Goal: Task Accomplishment & Management: Manage account settings

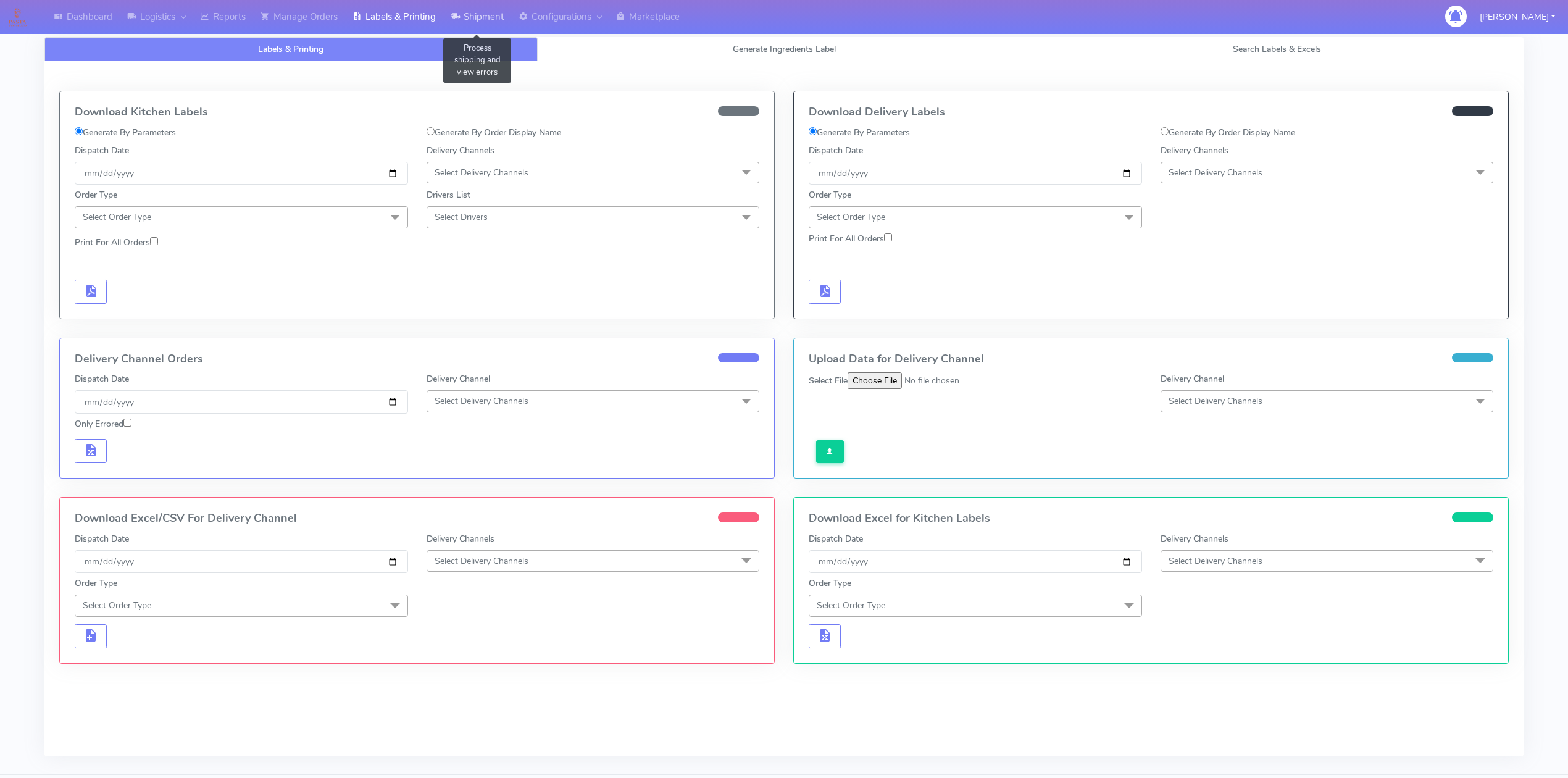
click at [485, 22] on link "Shipment" at bounding box center [478, 17] width 68 height 34
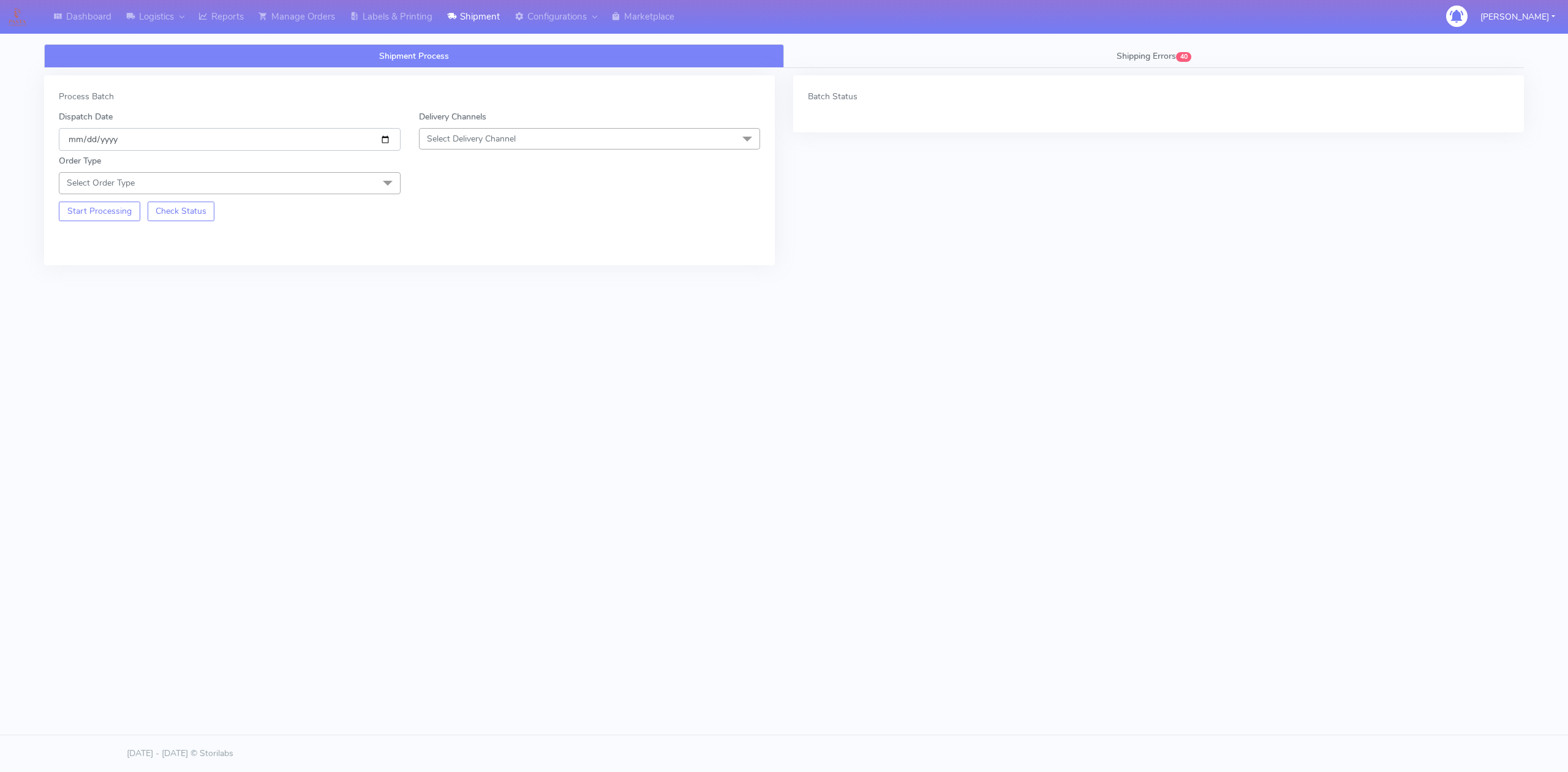
click at [390, 138] on input "[DATE]" at bounding box center [229, 139] width 342 height 23
type input "[DATE]"
click at [523, 142] on span "Select Delivery Channel" at bounding box center [590, 139] width 342 height 22
click at [481, 217] on div "OnFleet" at bounding box center [590, 216] width 328 height 13
click at [270, 185] on span "Select Order Type" at bounding box center [229, 183] width 342 height 22
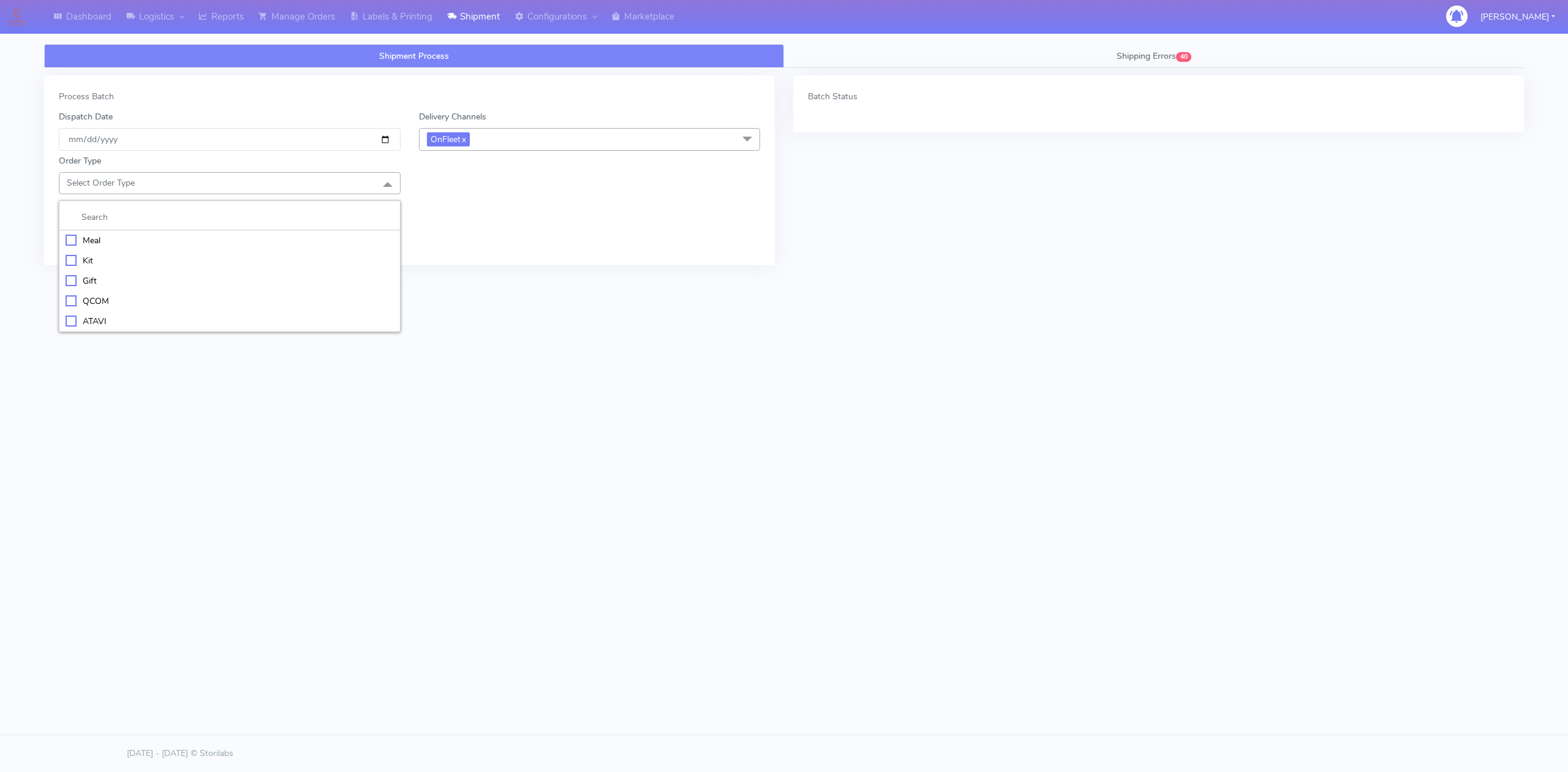
click at [82, 233] on li "Meal" at bounding box center [229, 241] width 341 height 20
click at [542, 182] on span "Select Box Size" at bounding box center [590, 183] width 342 height 22
click at [439, 243] on div "Small" at bounding box center [590, 240] width 328 height 13
click at [85, 257] on button "Start Processing" at bounding box center [99, 255] width 81 height 20
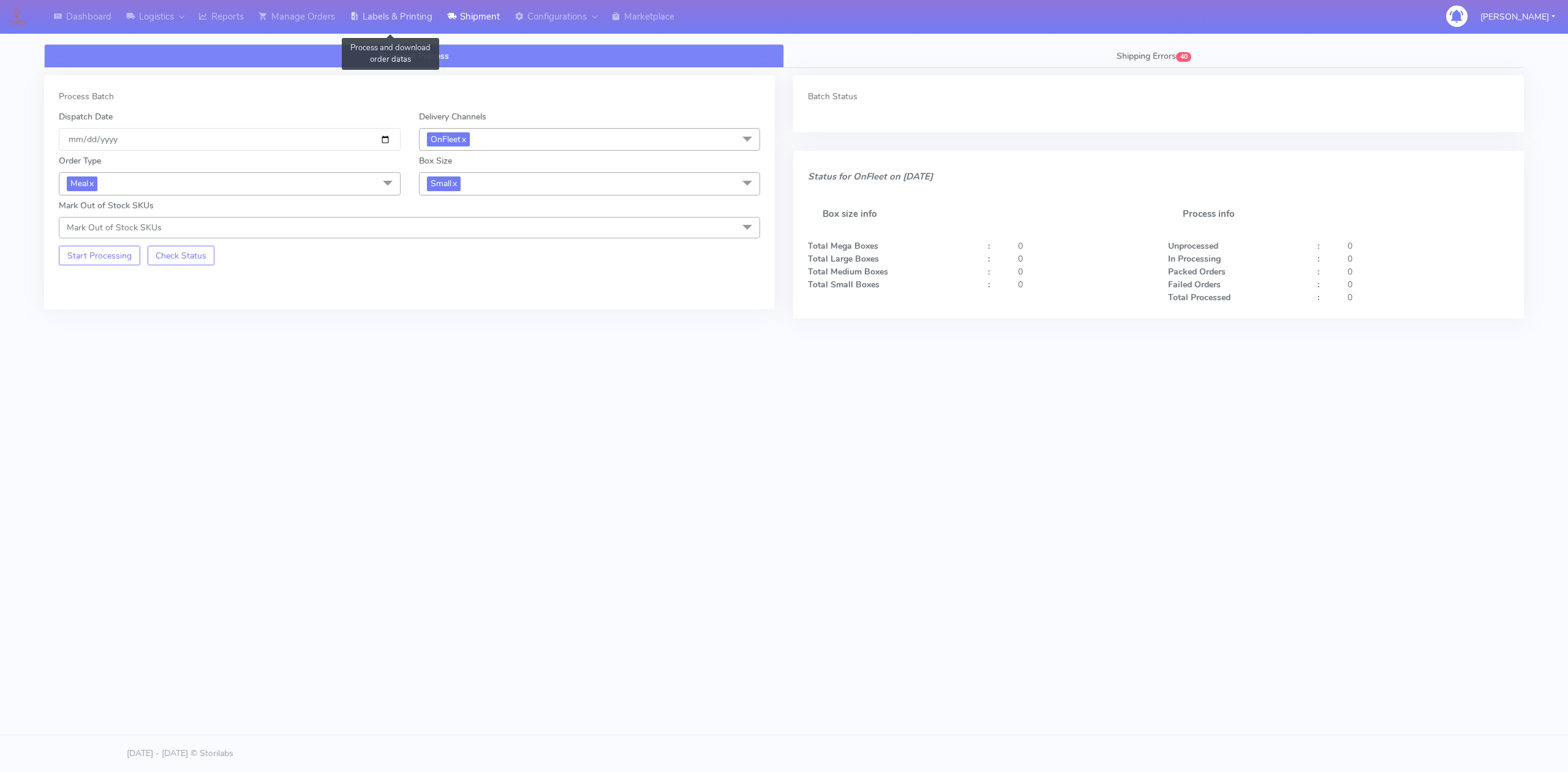
click at [385, 13] on link "Labels & Printing" at bounding box center [391, 17] width 97 height 34
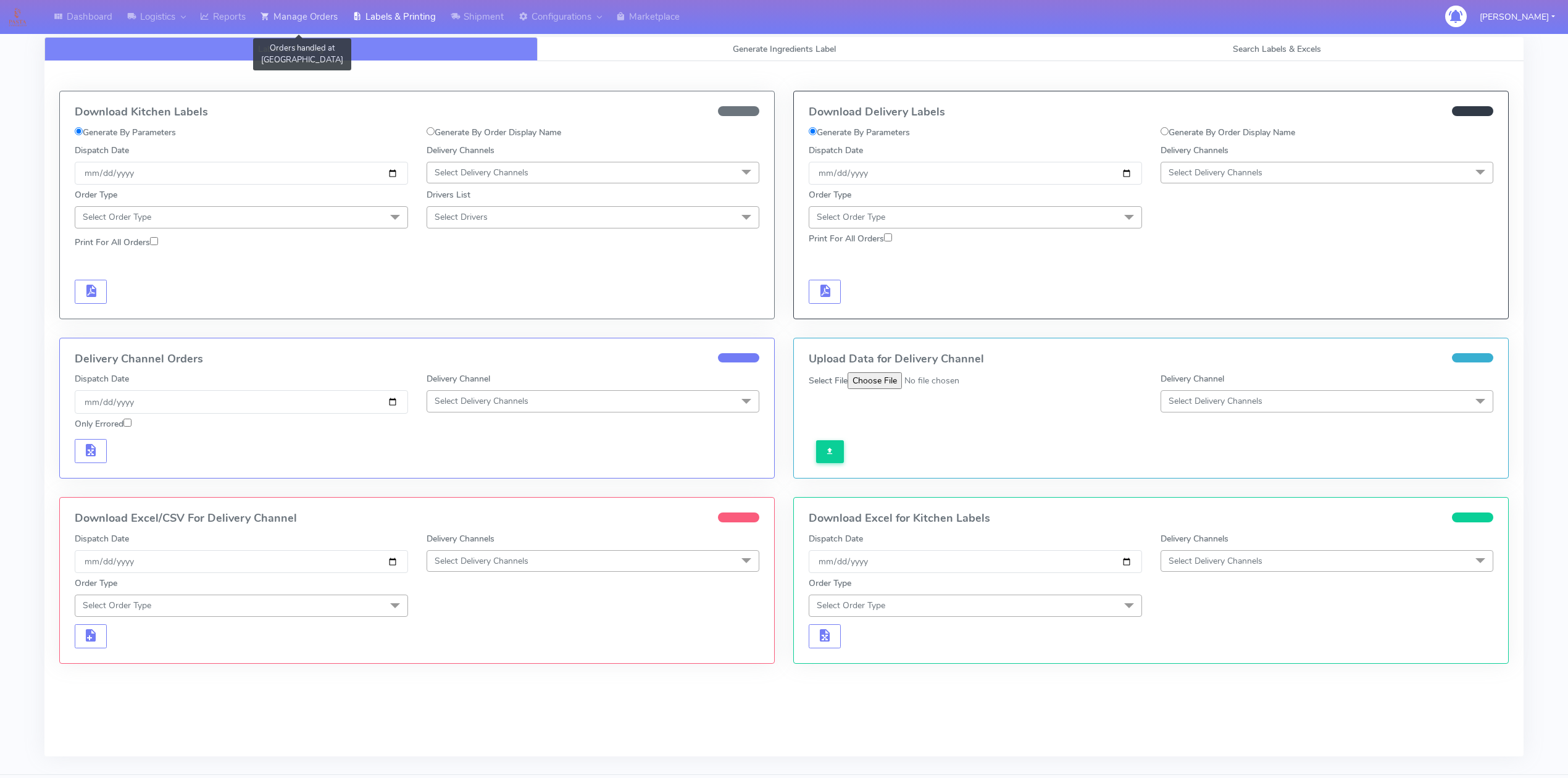
click at [297, 21] on link "Manage Orders" at bounding box center [298, 17] width 92 height 34
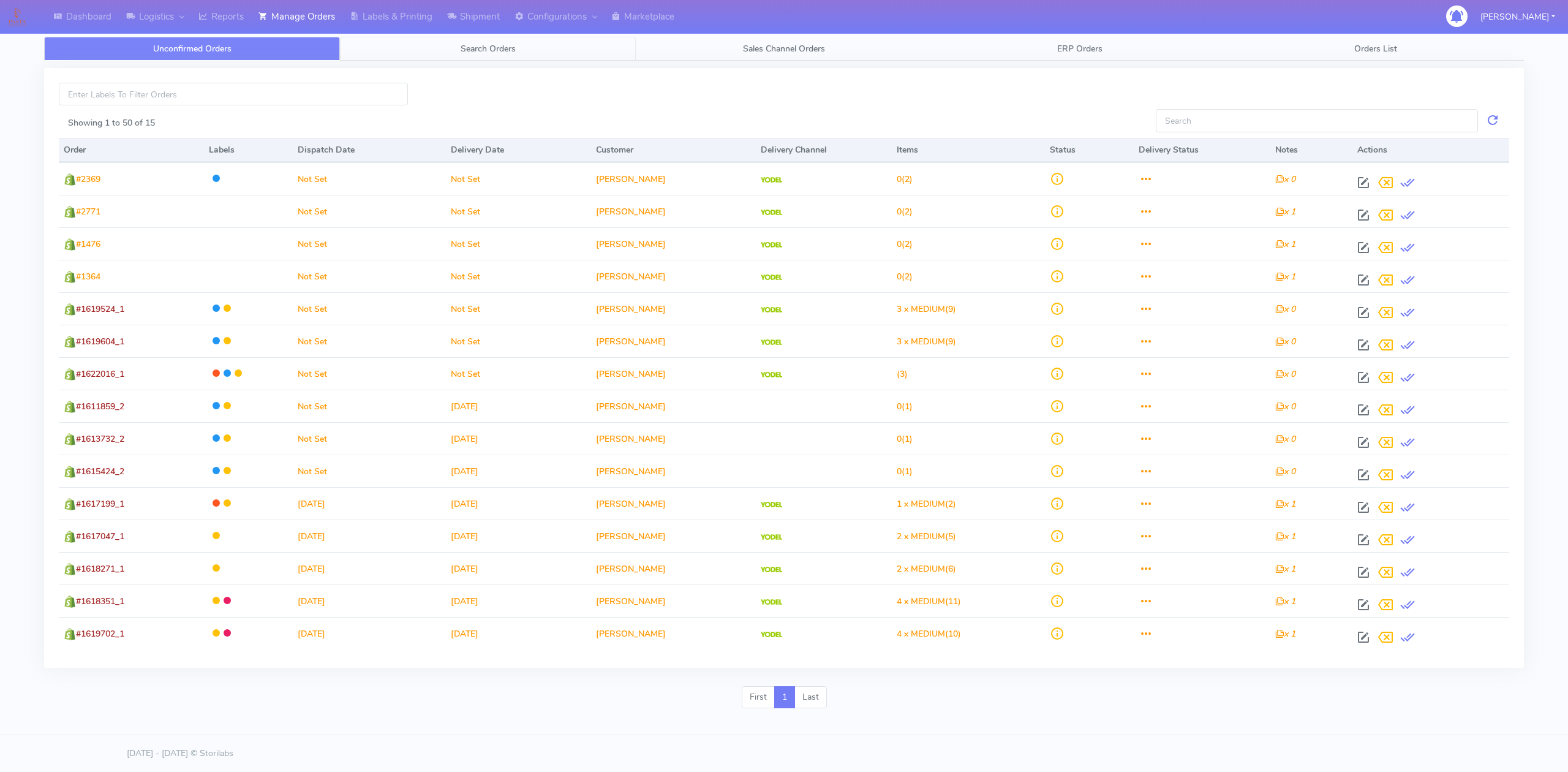
click at [436, 48] on link "Search Orders" at bounding box center [488, 49] width 296 height 24
